Goal: Task Accomplishment & Management: Manage account settings

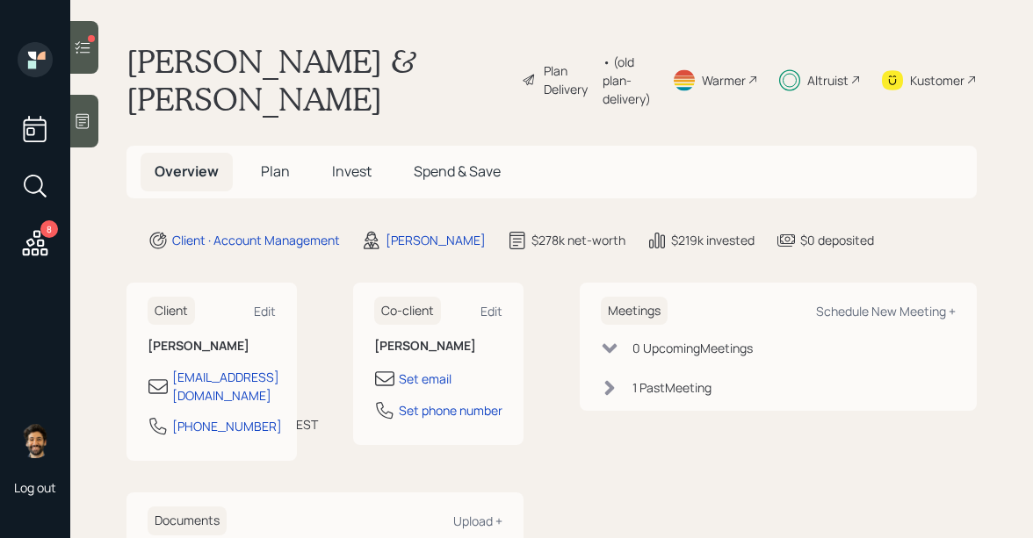
click at [83, 46] on icon at bounding box center [83, 48] width 18 height 18
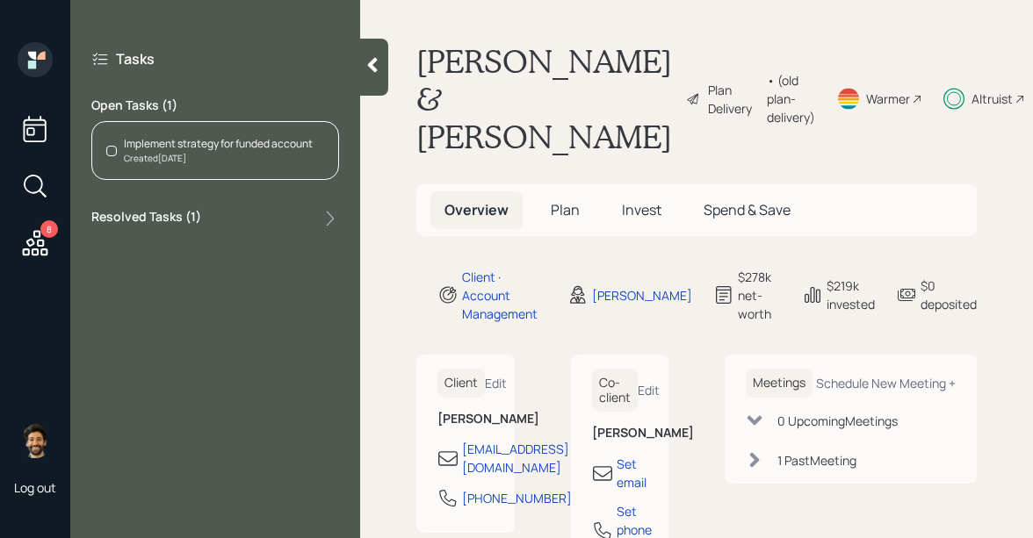
click at [177, 111] on label "Open Tasks ( 1 )" at bounding box center [215, 106] width 248 height 18
click at [182, 153] on div "Created [DATE]" at bounding box center [218, 158] width 189 height 13
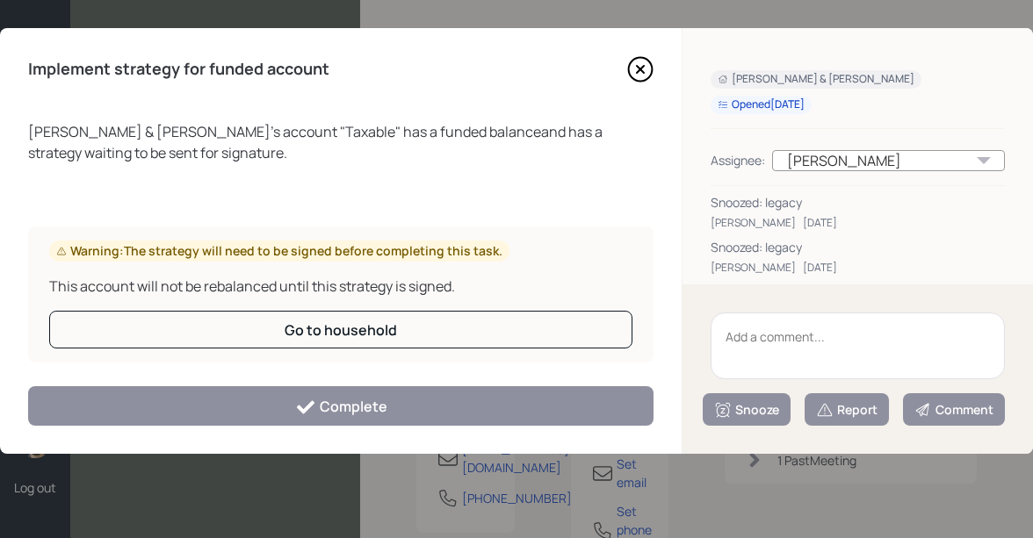
click at [747, 339] on textarea at bounding box center [858, 346] width 294 height 67
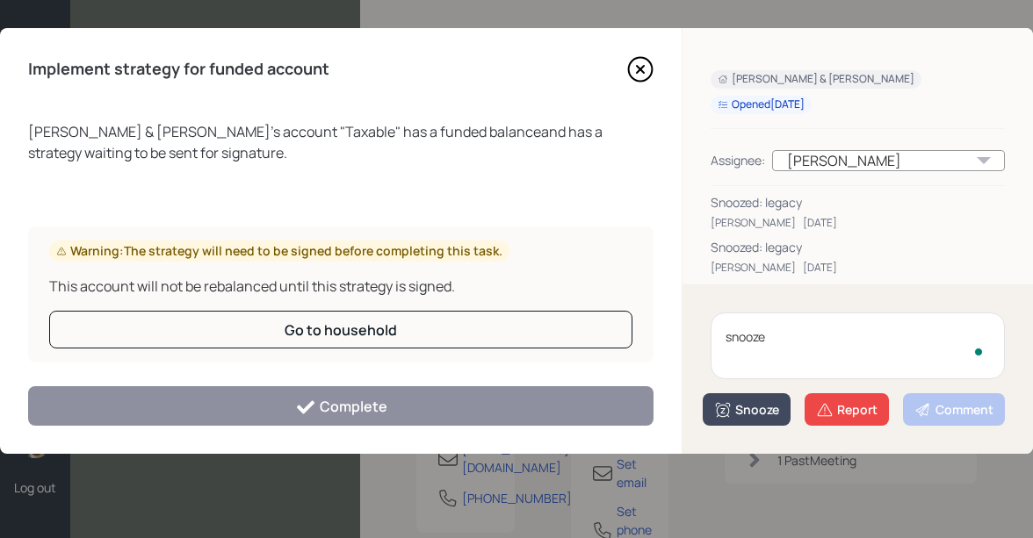
type textarea "snooze"
click at [741, 404] on div "Snooze" at bounding box center [746, 410] width 65 height 18
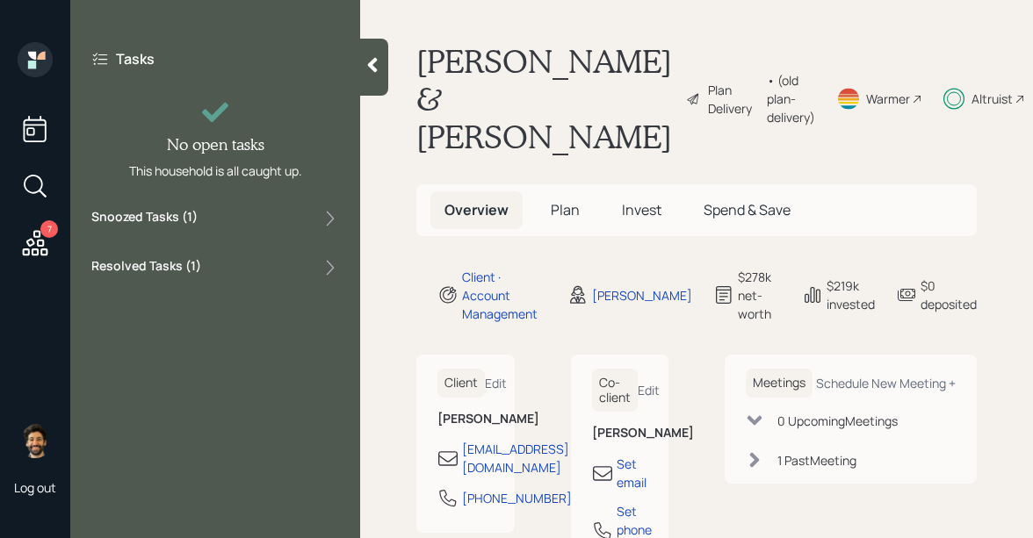
click at [47, 232] on div "7" at bounding box center [49, 229] width 18 height 18
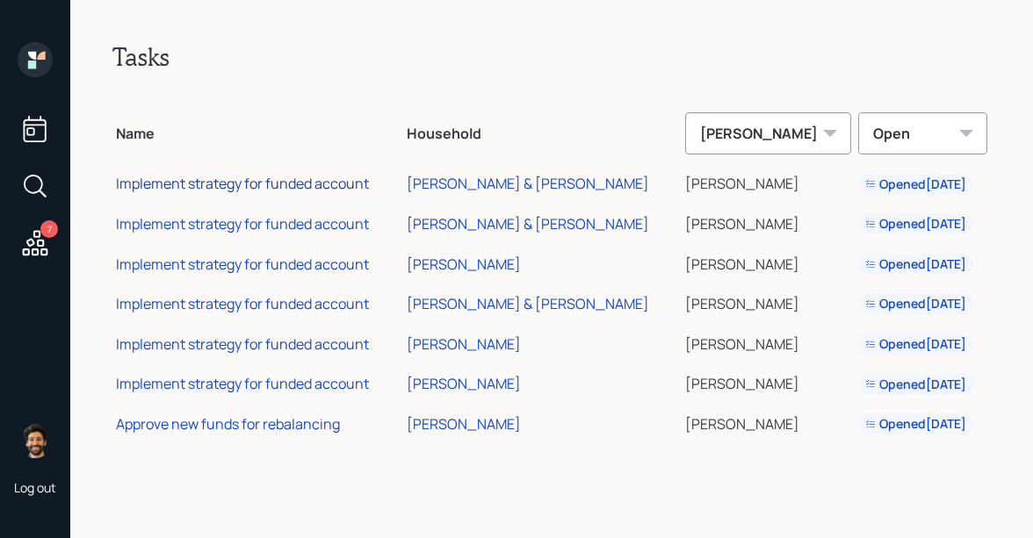
click at [293, 181] on div "Implement strategy for funded account" at bounding box center [242, 183] width 253 height 19
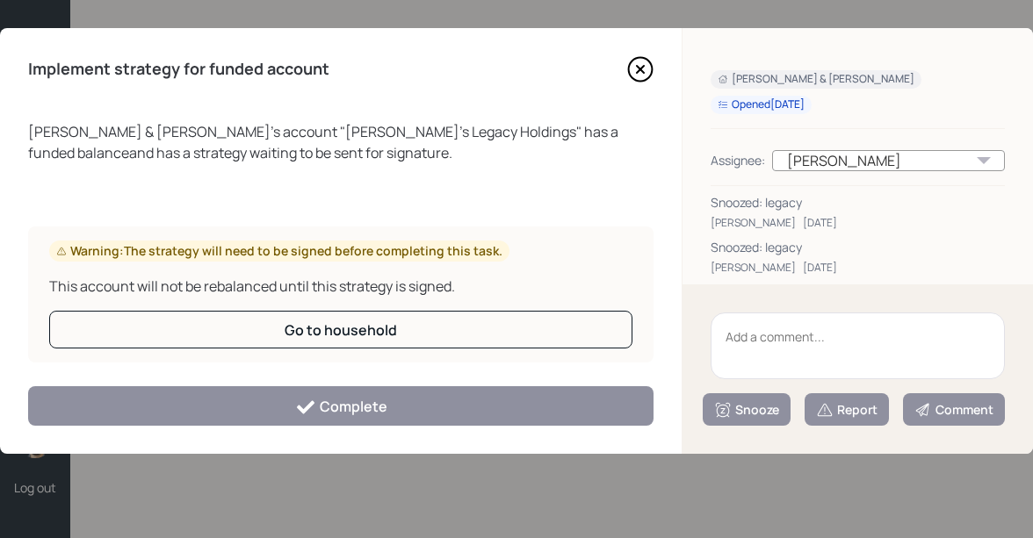
click at [764, 351] on textarea at bounding box center [858, 346] width 294 height 67
